Goal: Task Accomplishment & Management: Use online tool/utility

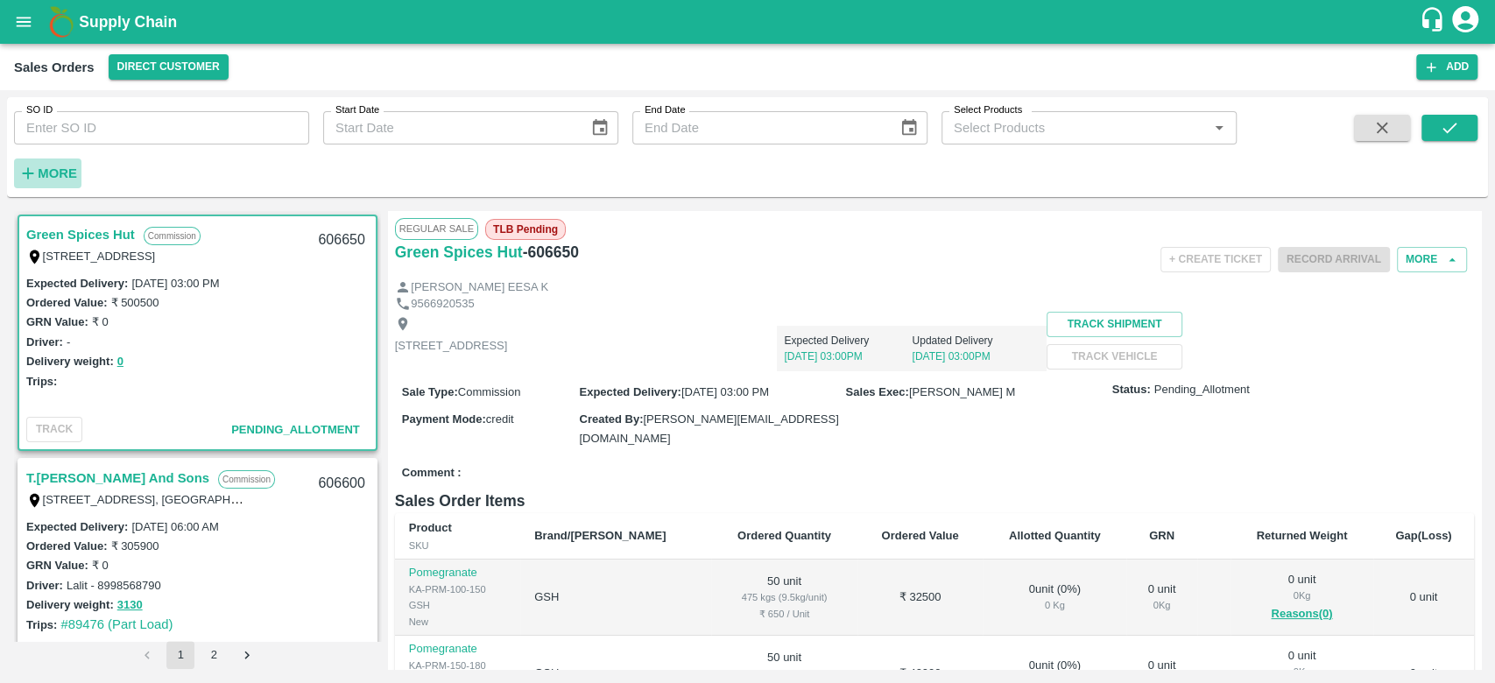
click at [61, 185] on h6 "More" at bounding box center [57, 173] width 39 height 23
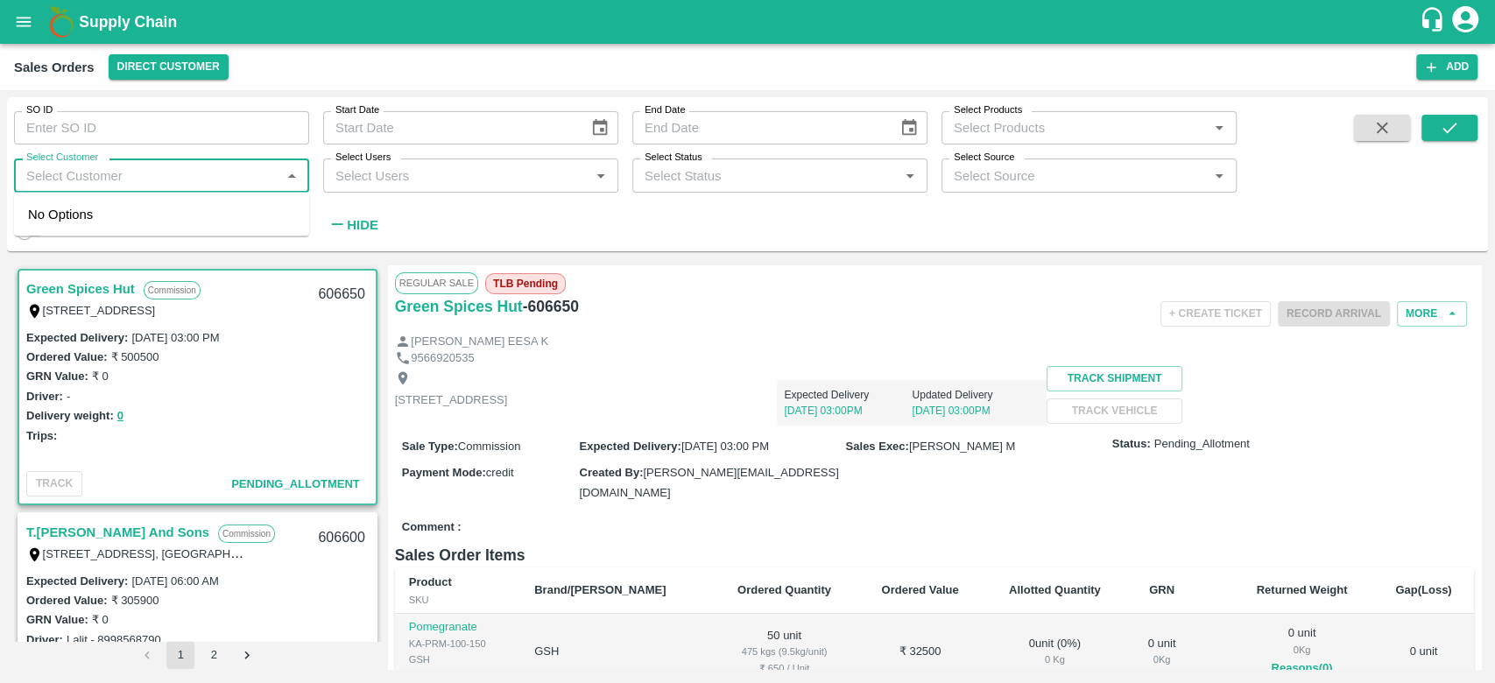
click at [61, 185] on input "Select Customer" at bounding box center [147, 175] width 256 height 23
type input "i"
click at [707, 207] on div "SO ID SO ID Start Date Start Date End Date End Date Select Products Select Prod…" at bounding box center [618, 169] width 1236 height 145
